Goal: Task Accomplishment & Management: Complete application form

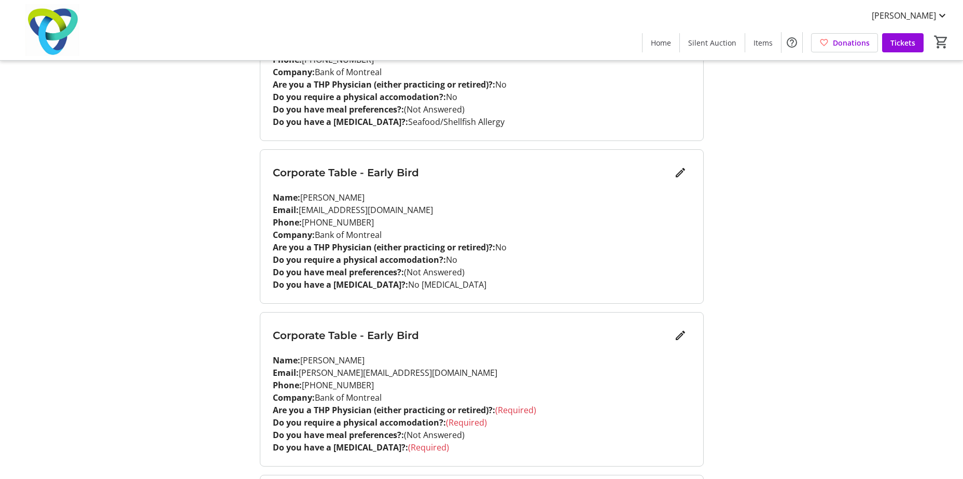
scroll to position [1156, 0]
click at [681, 327] on mat-icon "Edit" at bounding box center [680, 333] width 12 height 12
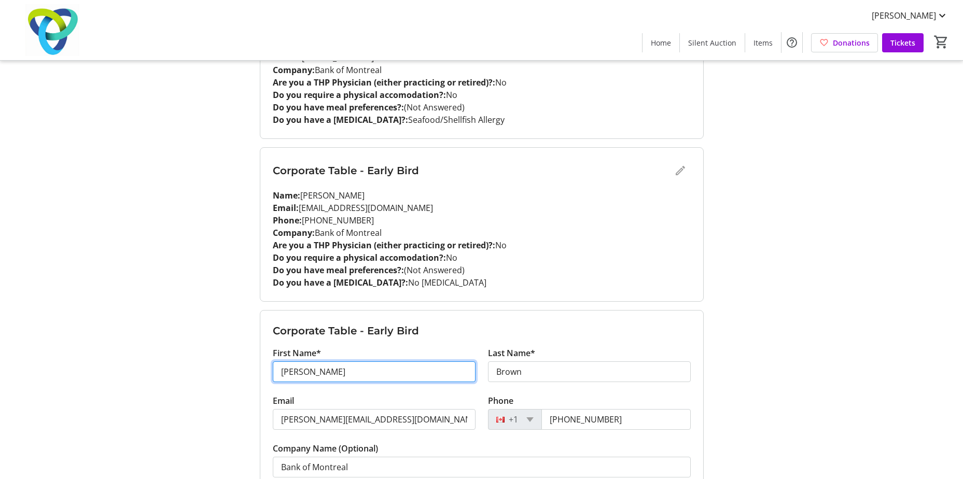
click at [433, 361] on input "[PERSON_NAME]" at bounding box center [374, 371] width 203 height 21
type input "J"
type input "Kalyani"
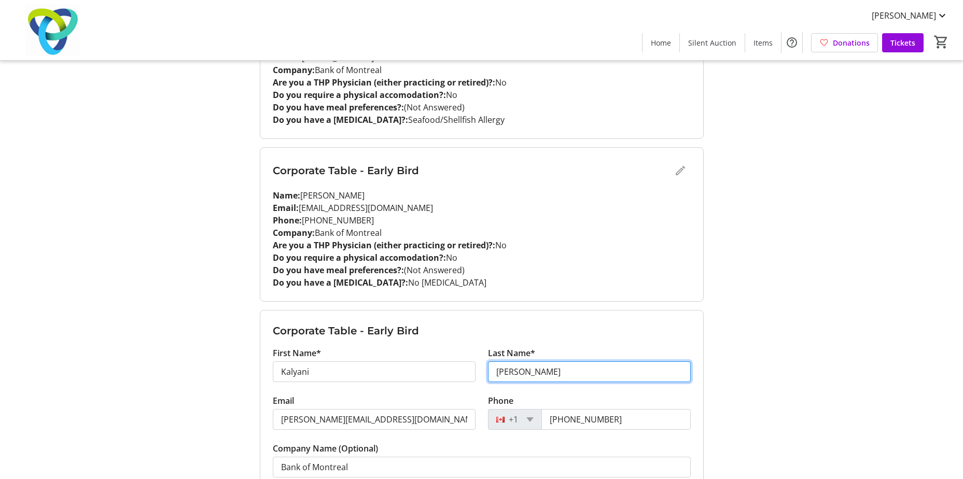
type input "[PERSON_NAME]"
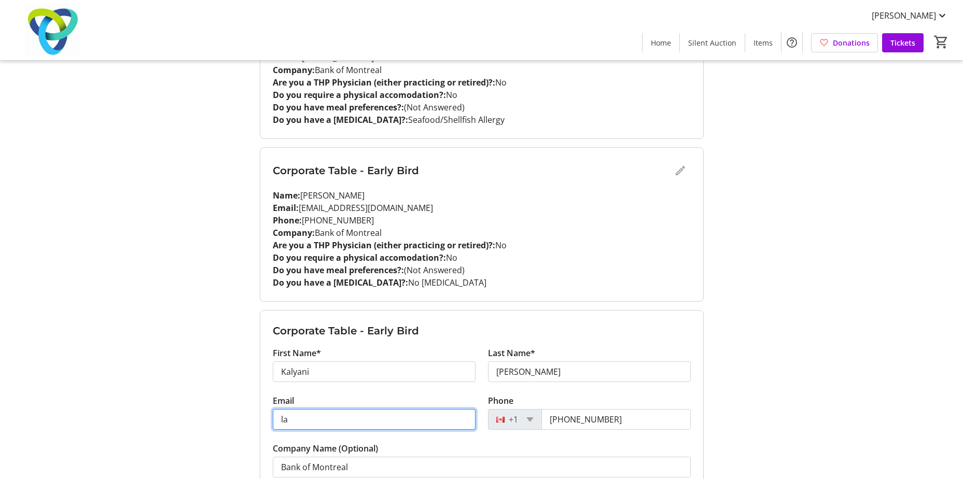
type input "l"
type input "[EMAIL_ADDRESS][PERSON_NAME][DOMAIN_NAME]"
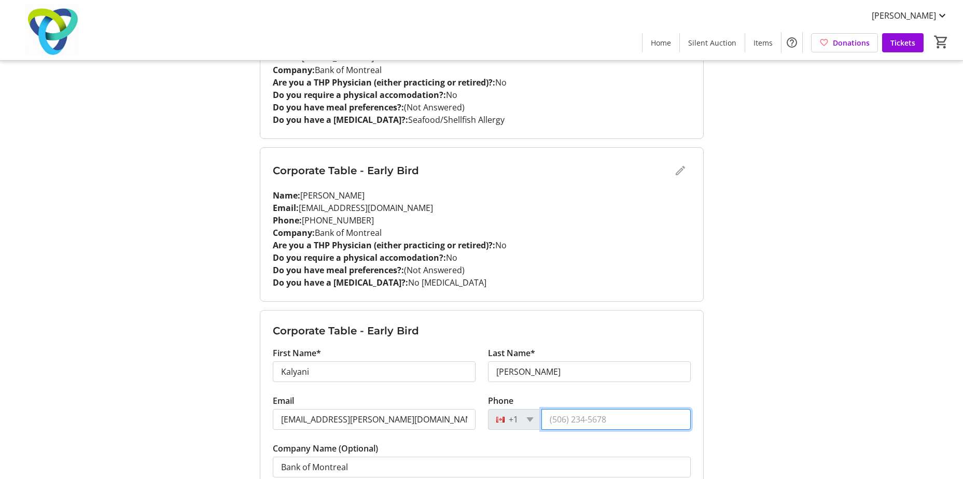
click at [590, 410] on input "Phone" at bounding box center [615, 419] width 149 height 21
paste input "[PHONE_NUMBER]"
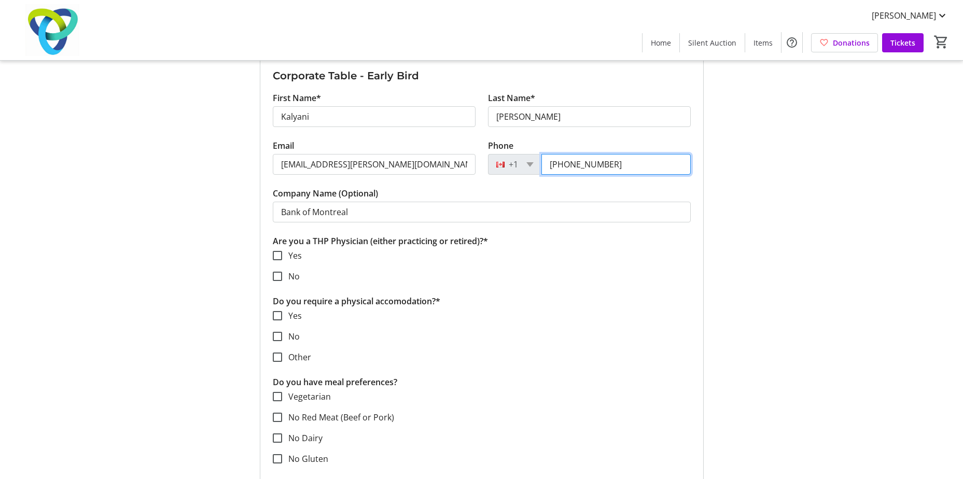
scroll to position [1413, 0]
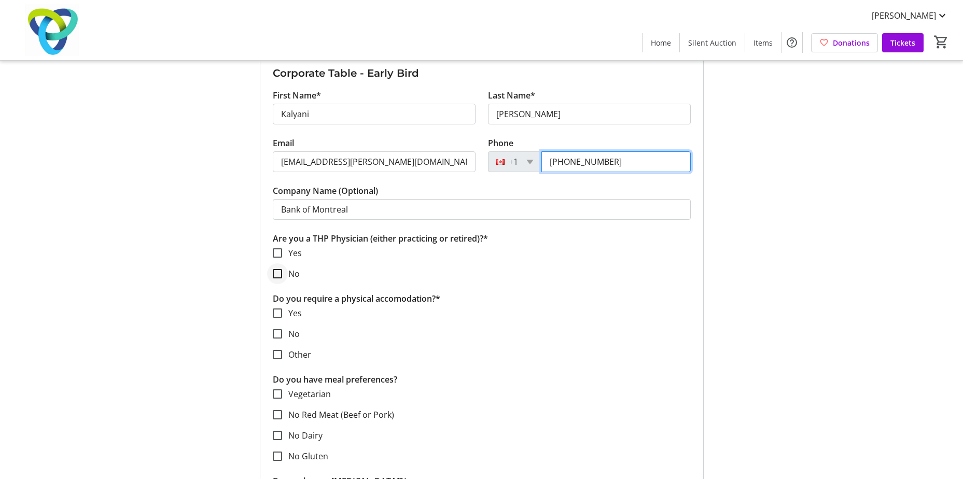
type input "[PHONE_NUMBER]"
click at [282, 269] on input "No" at bounding box center [277, 273] width 9 height 9
checkbox input "true"
click at [277, 329] on input "No" at bounding box center [277, 333] width 9 height 9
checkbox input "true"
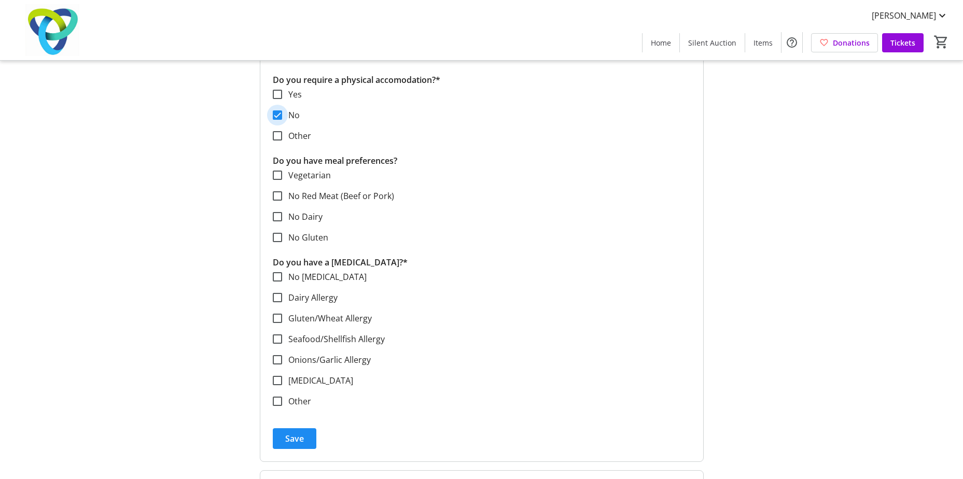
scroll to position [1637, 0]
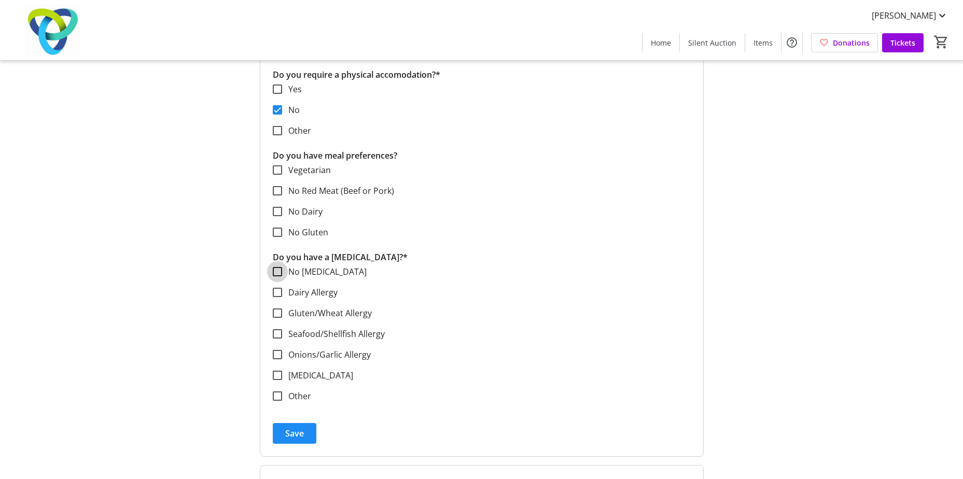
click at [277, 267] on input "No [MEDICAL_DATA]" at bounding box center [277, 271] width 9 height 9
checkbox input "true"
click at [306, 421] on span "submit" at bounding box center [295, 433] width 44 height 25
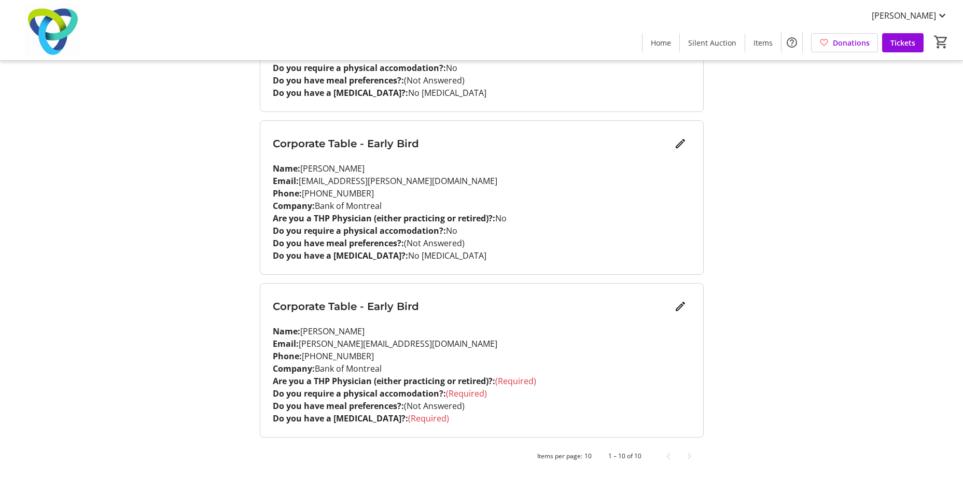
scroll to position [1333, 0]
